Goal: Find specific page/section: Find specific page/section

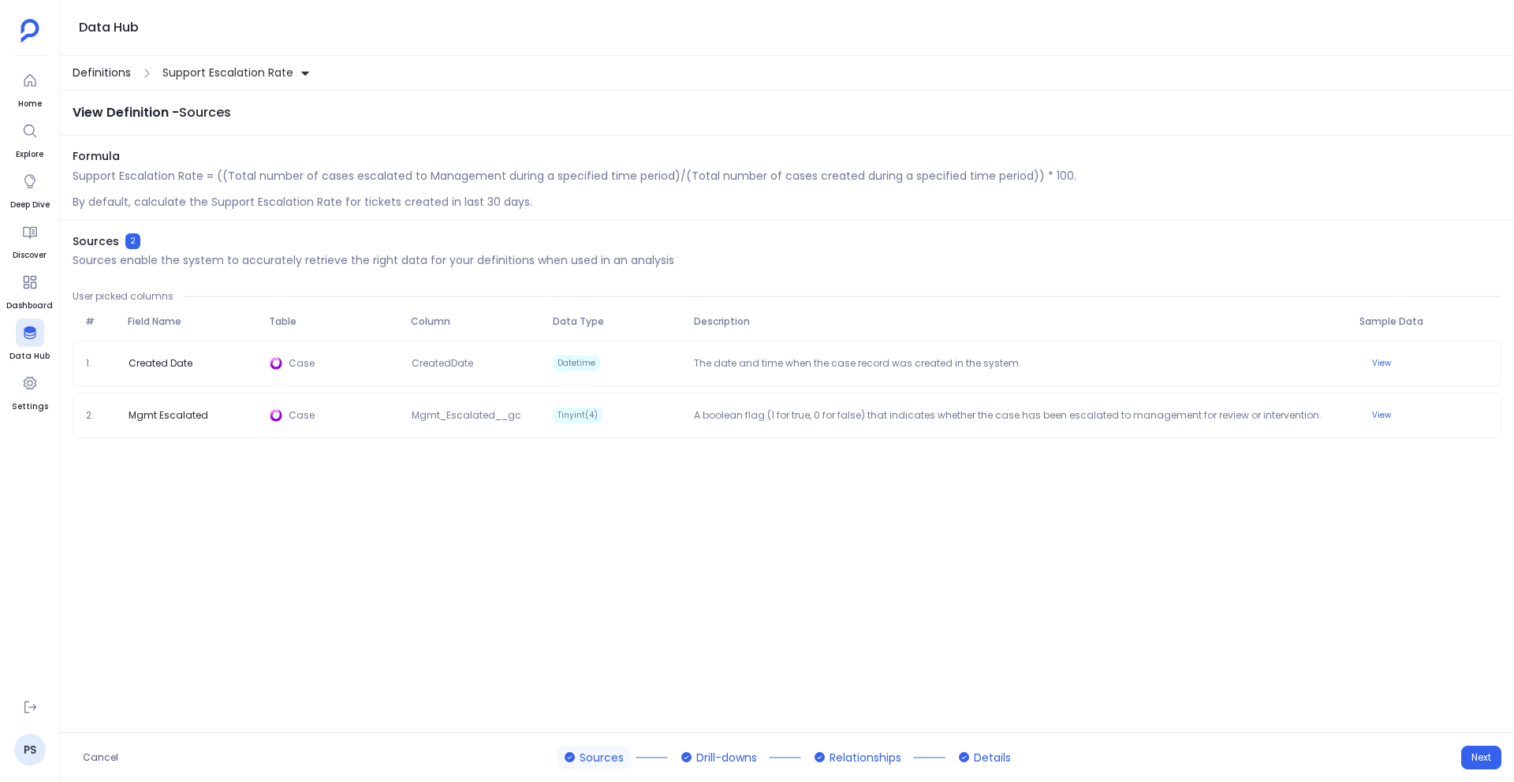
click at [122, 68] on span "Definitions" at bounding box center [102, 73] width 58 height 17
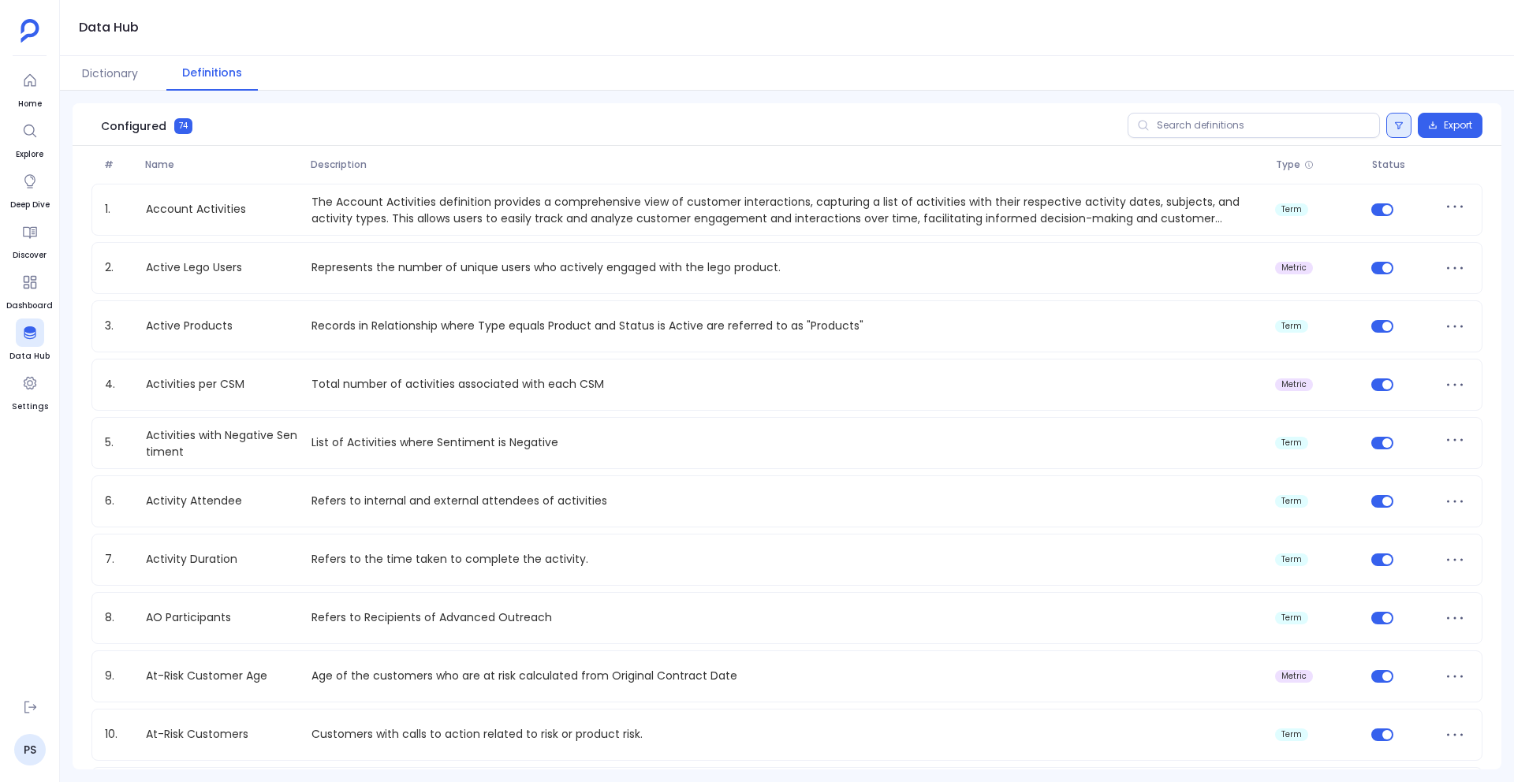
click at [1388, 125] on button at bounding box center [1398, 125] width 25 height 25
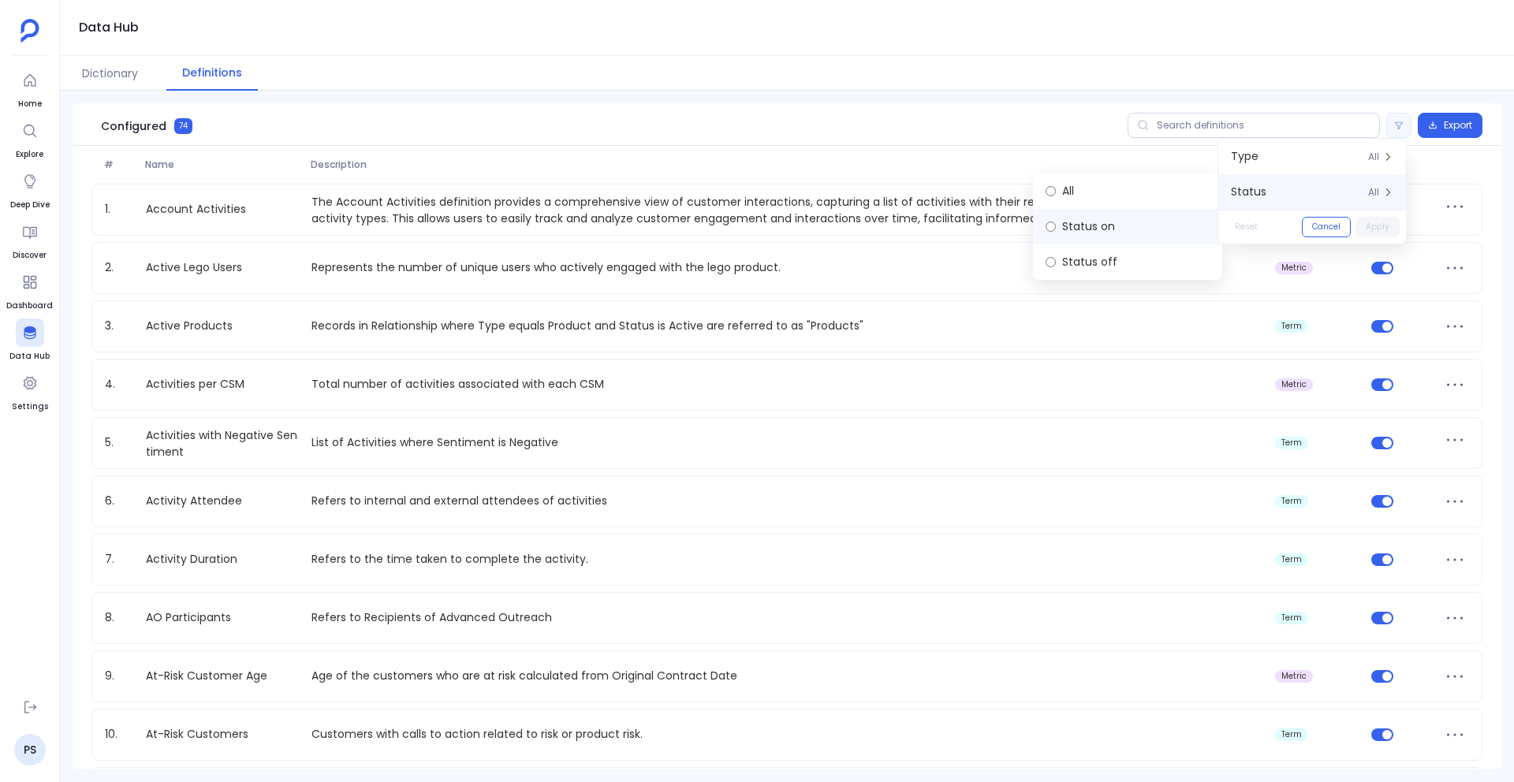
click at [1096, 228] on label "Status on" at bounding box center [1127, 226] width 189 height 35
click at [1108, 259] on label "Status off" at bounding box center [1127, 261] width 189 height 35
click at [1396, 233] on button "Apply" at bounding box center [1377, 227] width 44 height 20
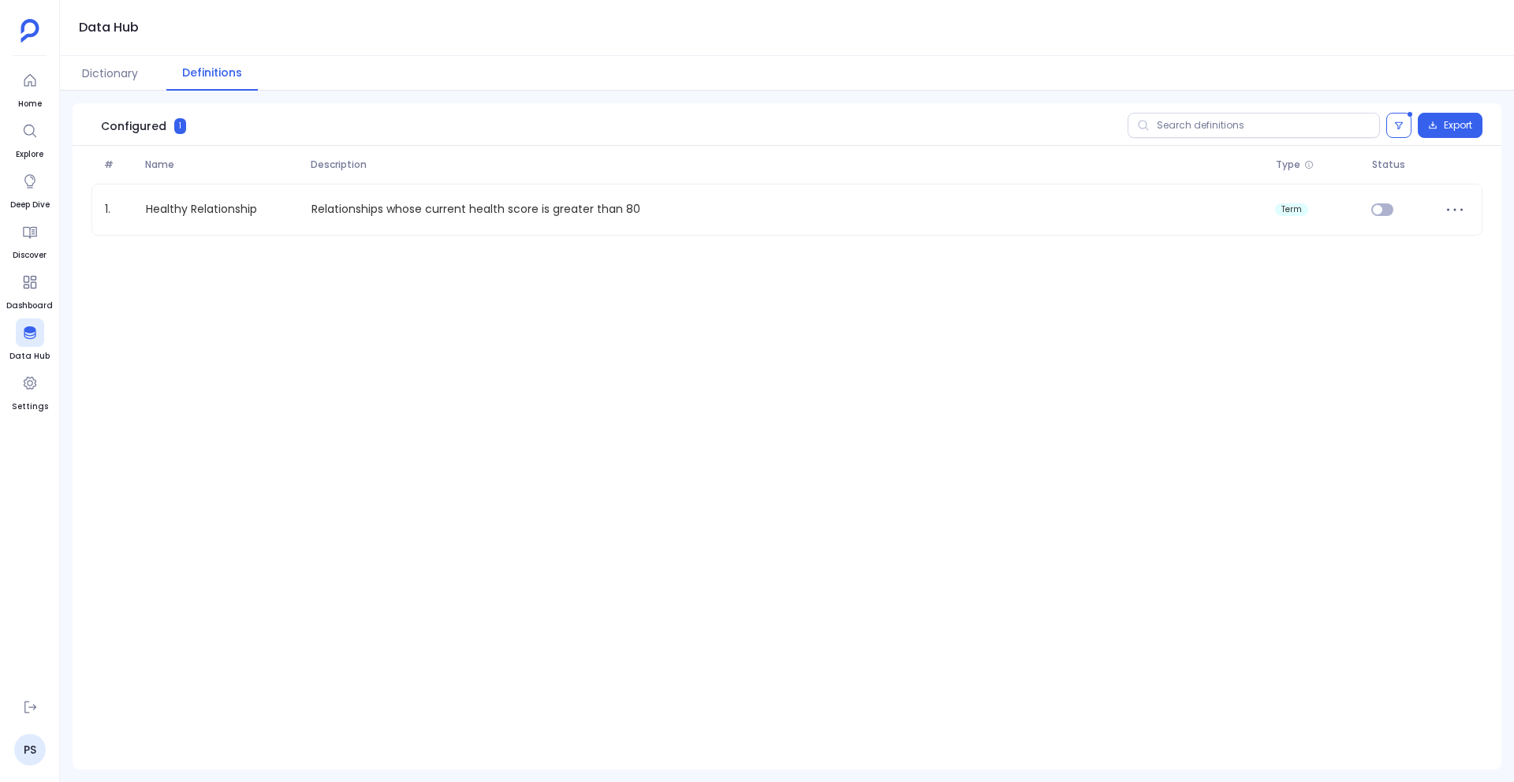
click at [1396, 233] on div "Apply" at bounding box center [1381, 227] width 44 height 20
click at [1391, 133] on button at bounding box center [1398, 125] width 25 height 25
click at [1103, 236] on label "Status on" at bounding box center [1127, 226] width 189 height 35
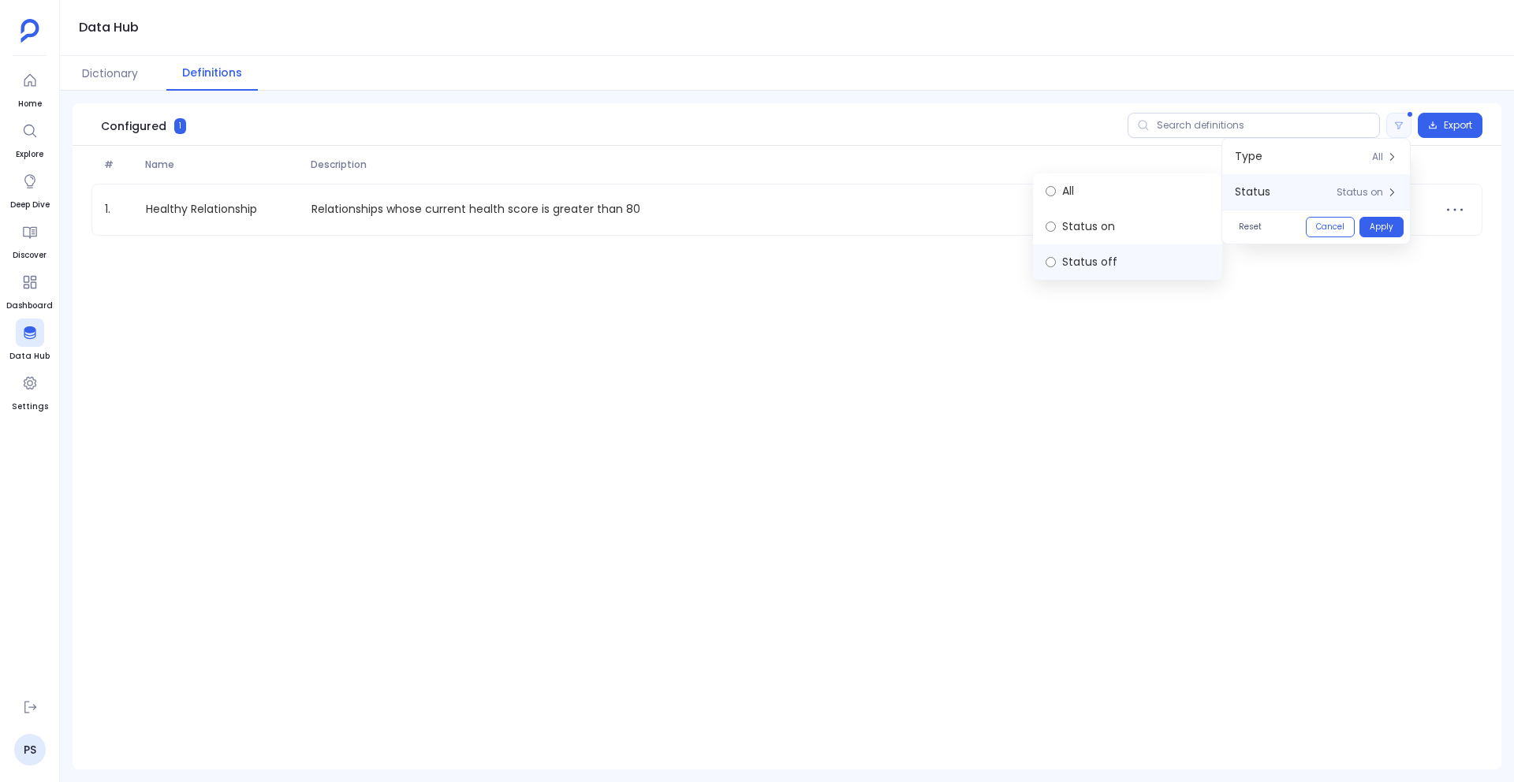
click at [1103, 256] on label "Status off" at bounding box center [1127, 261] width 189 height 35
click at [1354, 252] on div "# Name Description Type Status 1. Healthy Relationship Relationships whose curr…" at bounding box center [787, 200] width 1429 height 109
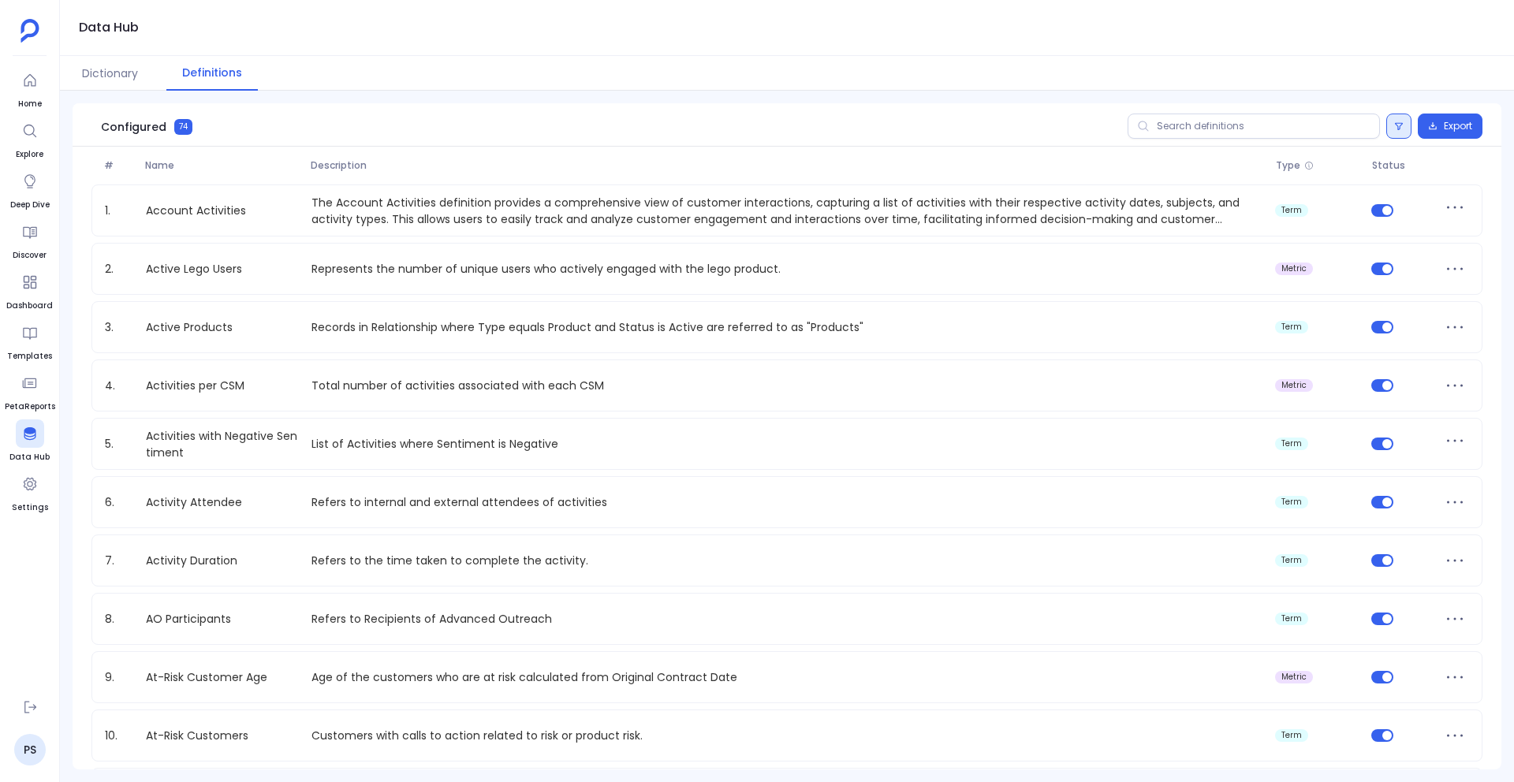
click at [1391, 132] on button at bounding box center [1398, 126] width 25 height 25
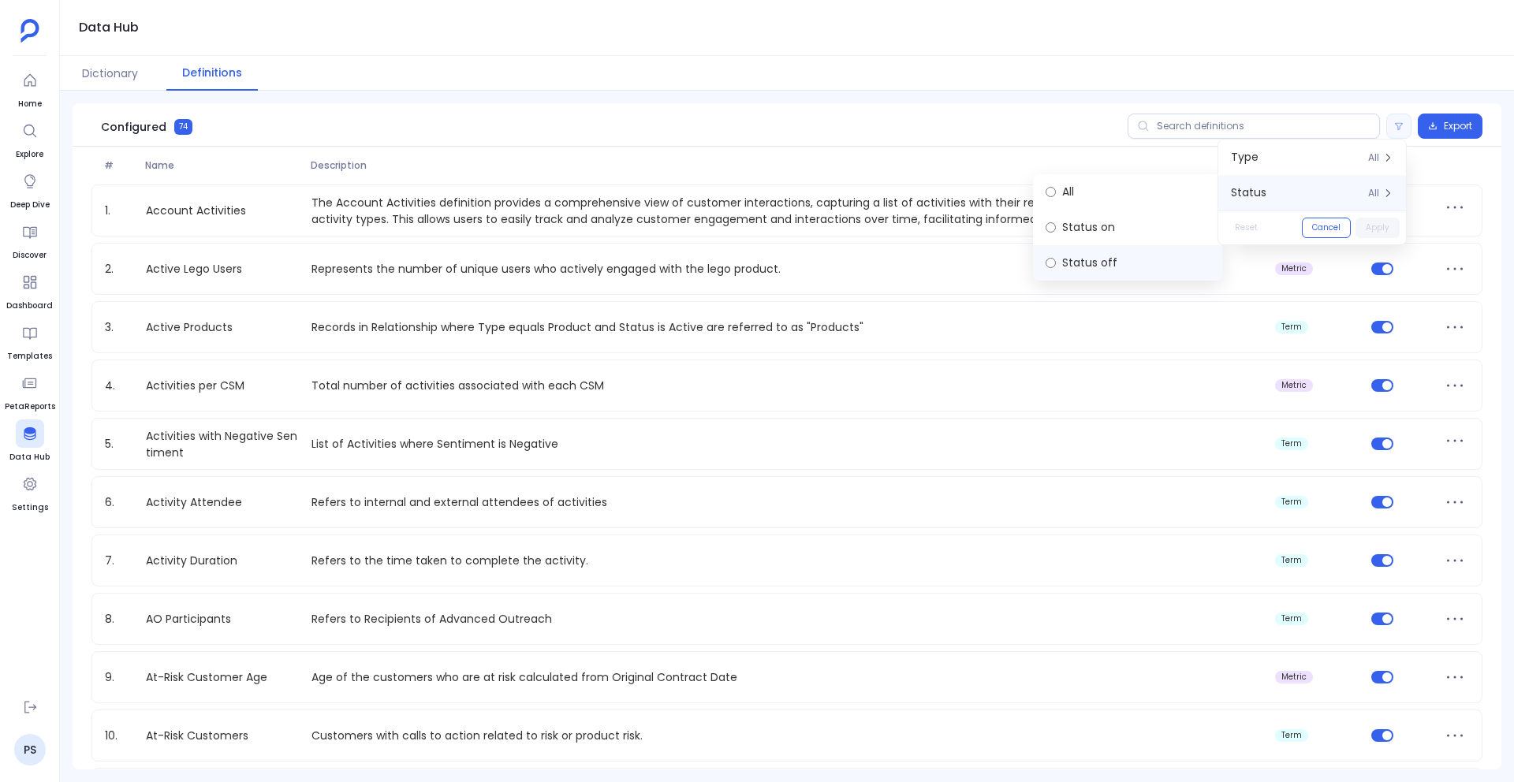
click at [1124, 263] on label "Status off" at bounding box center [1127, 262] width 189 height 35
click at [1387, 228] on button "Apply" at bounding box center [1377, 228] width 44 height 20
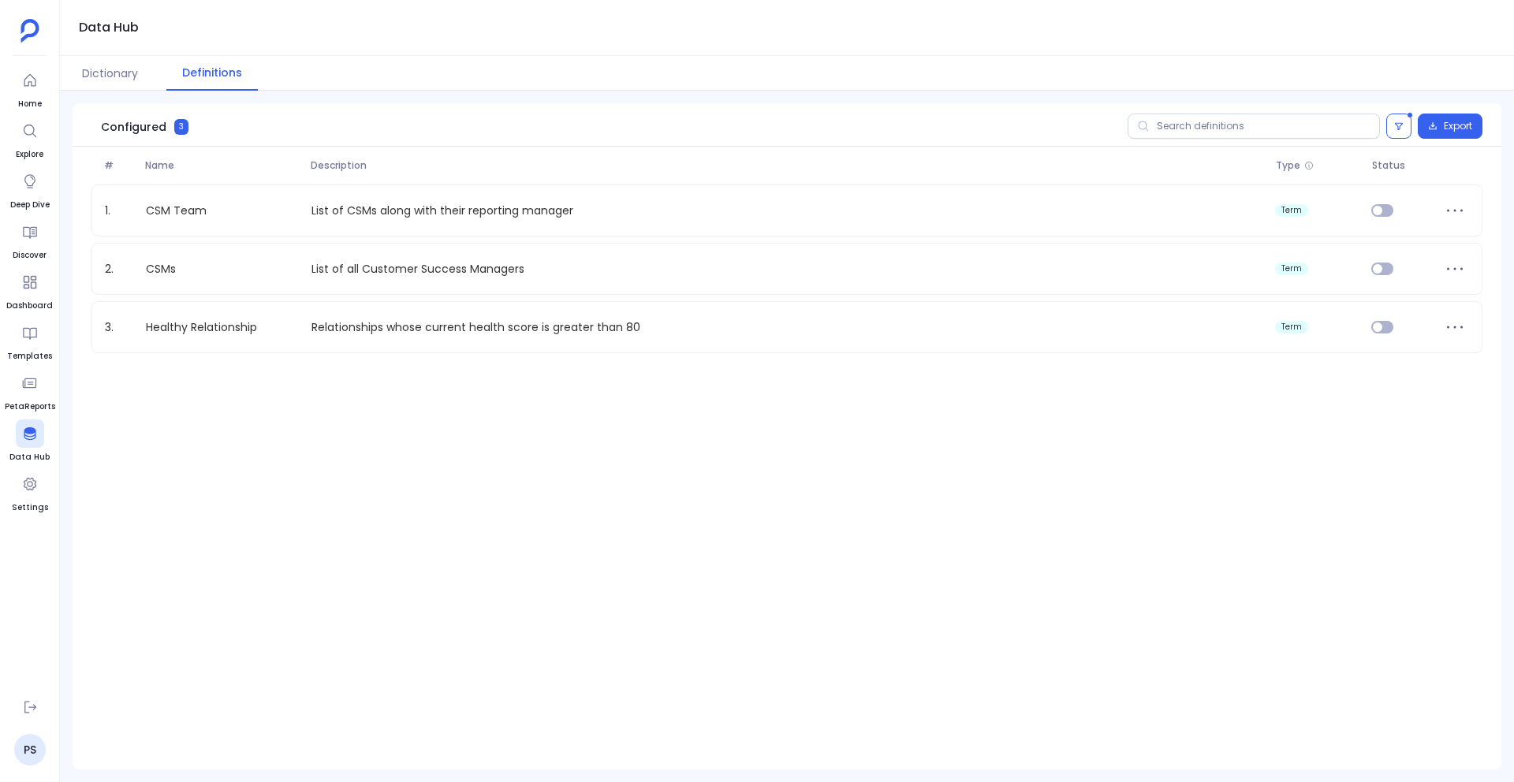
click at [204, 73] on button "Definitions" at bounding box center [211, 73] width 91 height 35
click at [1387, 131] on button at bounding box center [1398, 126] width 25 height 25
click at [1339, 229] on button "Cancel" at bounding box center [1330, 228] width 49 height 20
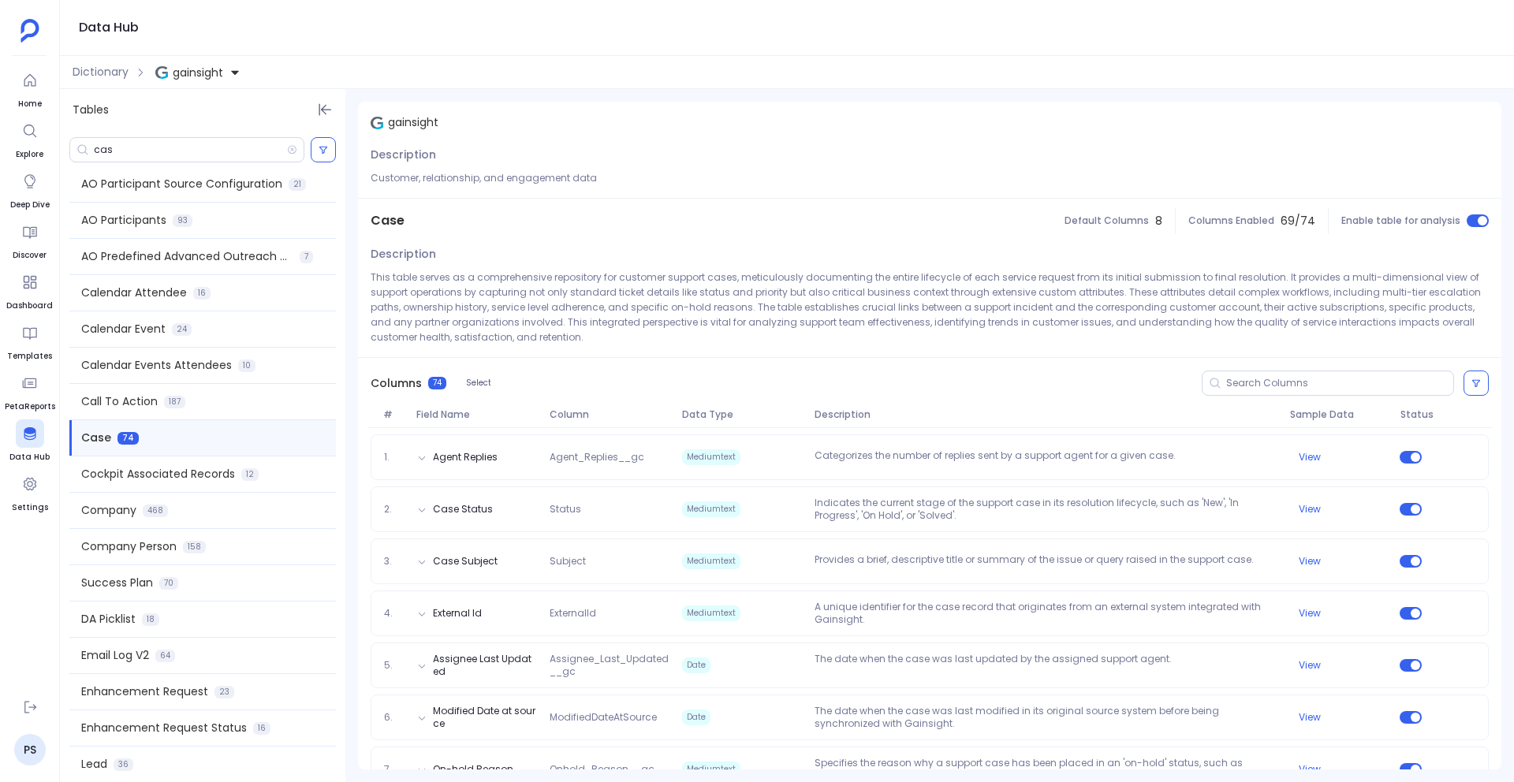
scroll to position [423, 0]
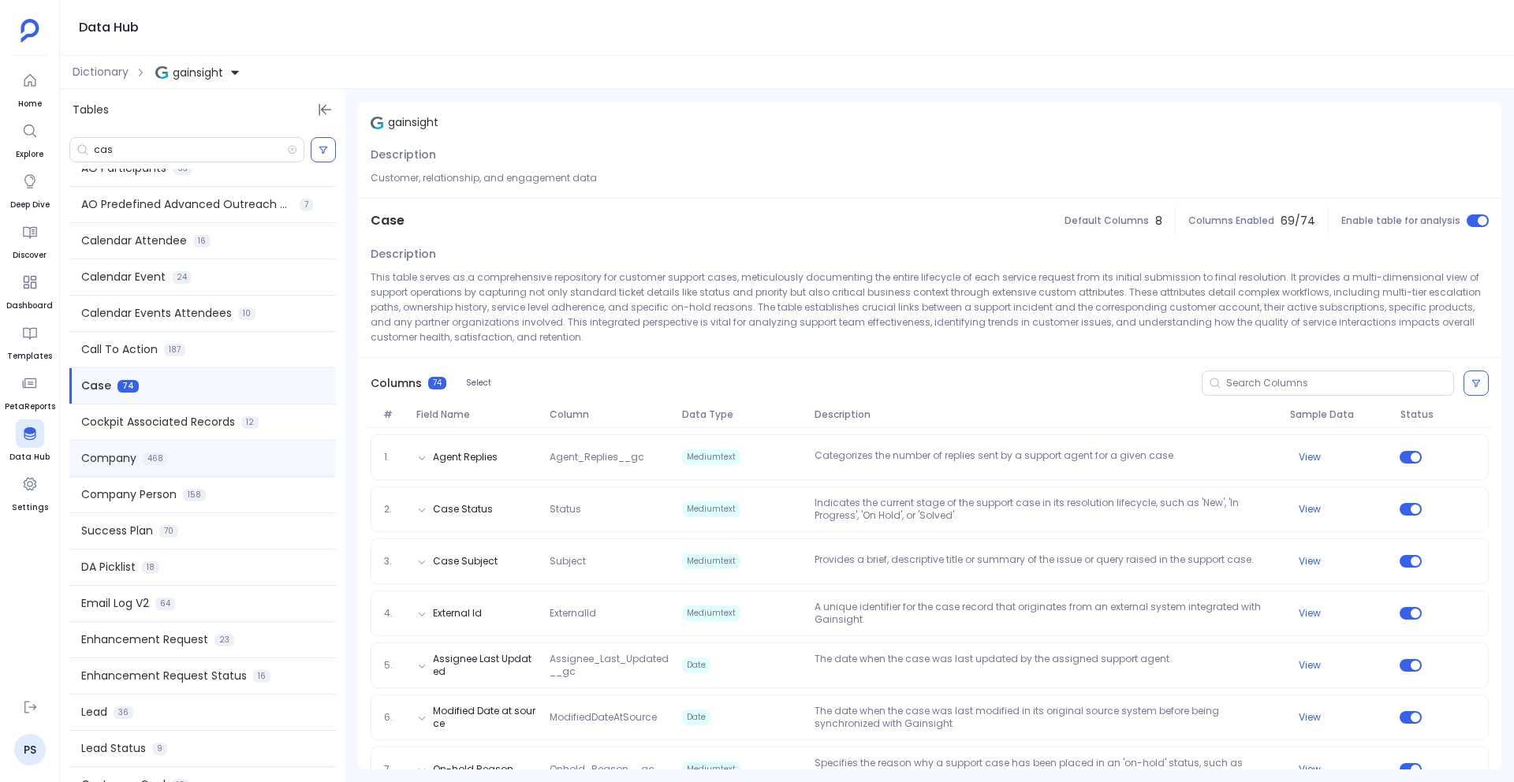
click at [161, 445] on div "Company 468" at bounding box center [202, 458] width 266 height 35
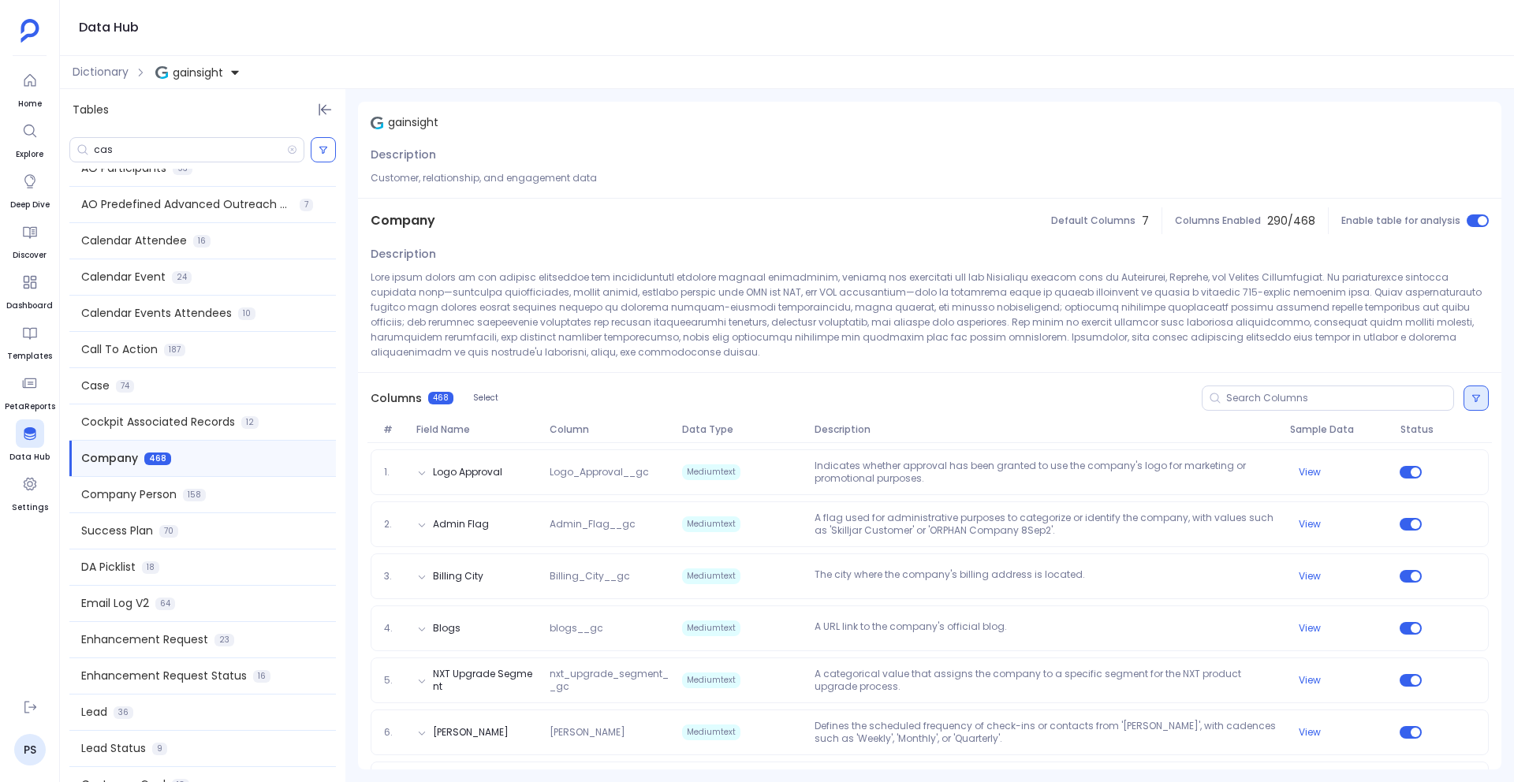
click at [1477, 403] on button at bounding box center [1475, 398] width 25 height 25
click at [1184, 464] on label "Status on" at bounding box center [1202, 464] width 158 height 35
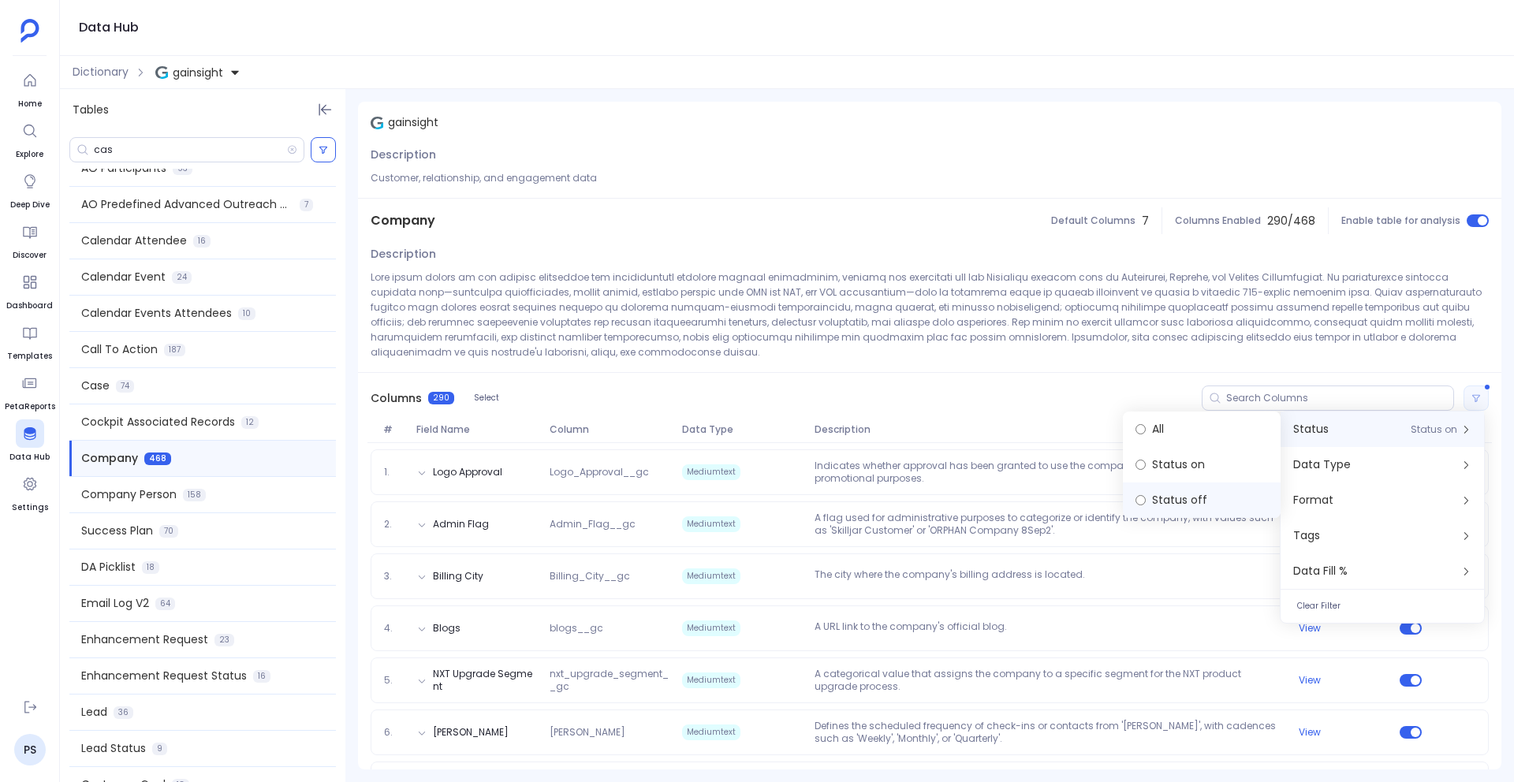
click at [1162, 502] on label "Status off" at bounding box center [1202, 499] width 158 height 35
